Goal: Information Seeking & Learning: Learn about a topic

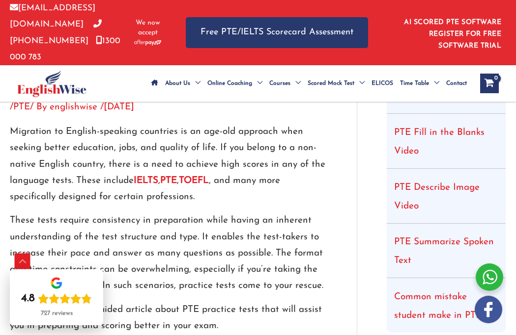
scroll to position [323, 0]
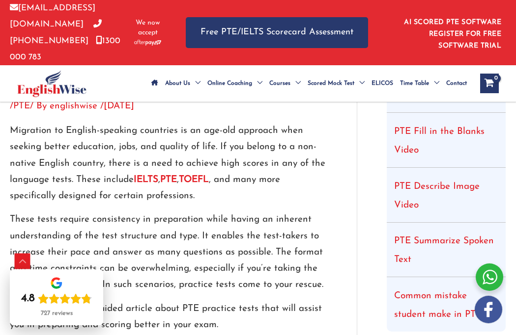
click at [188, 240] on p "These tests require consistency in preparation while having an inherent underst…" at bounding box center [168, 253] width 317 height 82
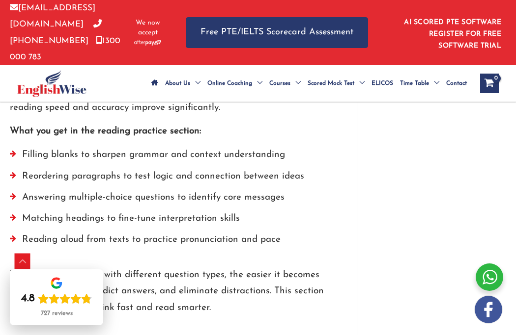
scroll to position [1741, 0]
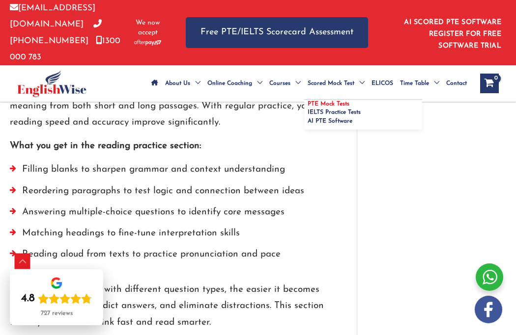
click at [336, 104] on span "PTE Mock Tests" at bounding box center [328, 104] width 42 height 6
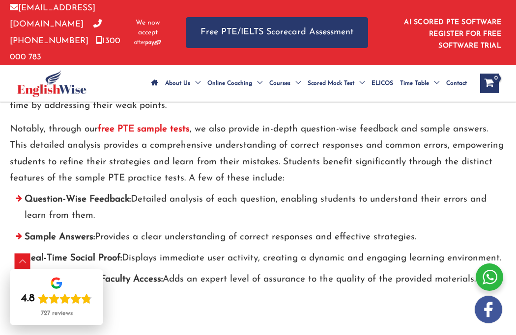
scroll to position [3614, 0]
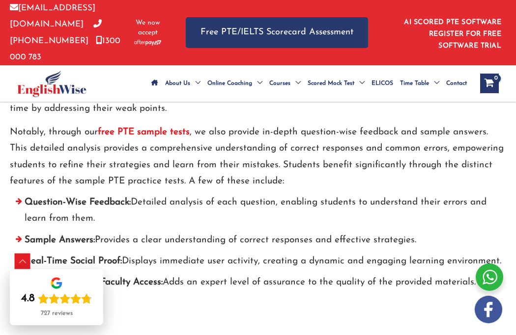
click at [141, 132] on strong "free PTE sample tests" at bounding box center [144, 132] width 92 height 9
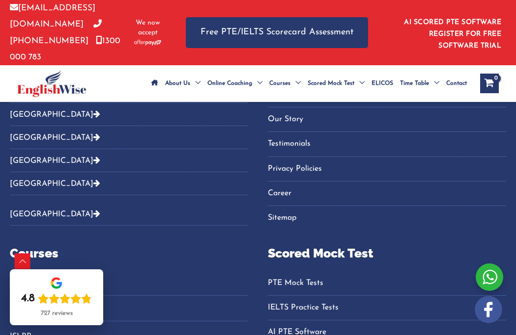
scroll to position [2782, 0]
